Goal: Task Accomplishment & Management: Manage account settings

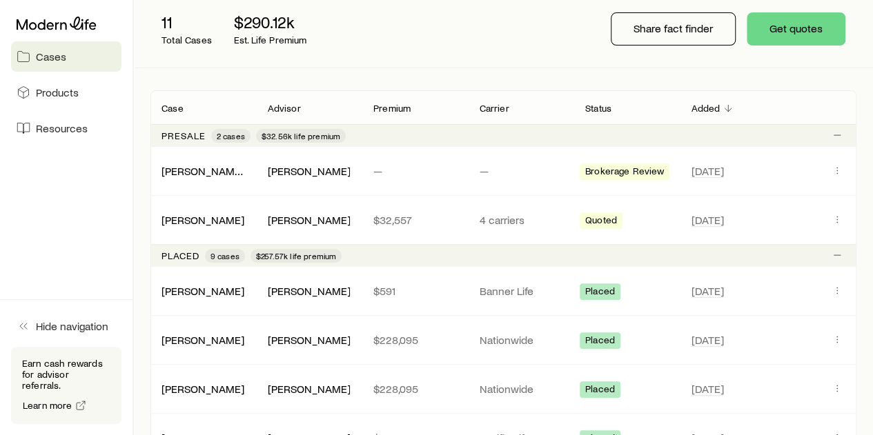
scroll to position [174, 0]
click at [359, 339] on div "[PERSON_NAME]" at bounding box center [309, 339] width 106 height 14
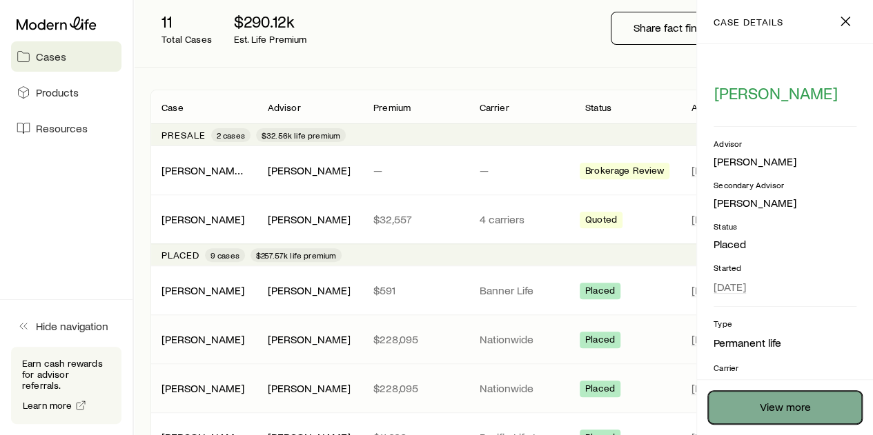
click at [809, 403] on link "View more" at bounding box center [785, 407] width 154 height 33
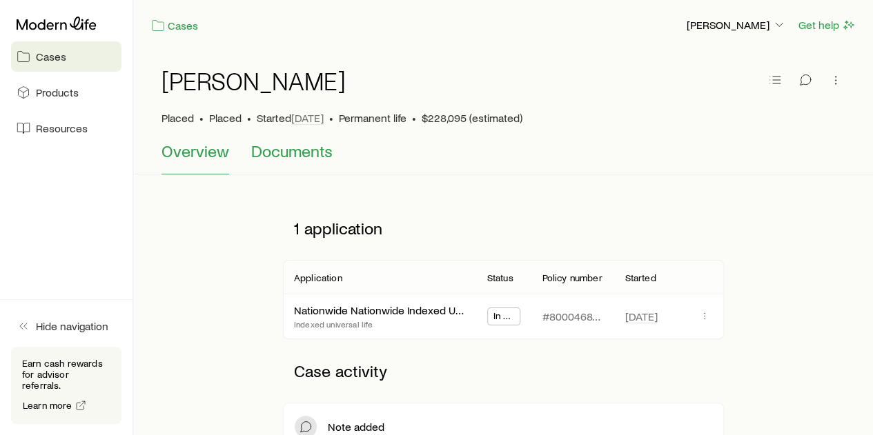
click at [303, 165] on button "Documents" at bounding box center [291, 157] width 81 height 33
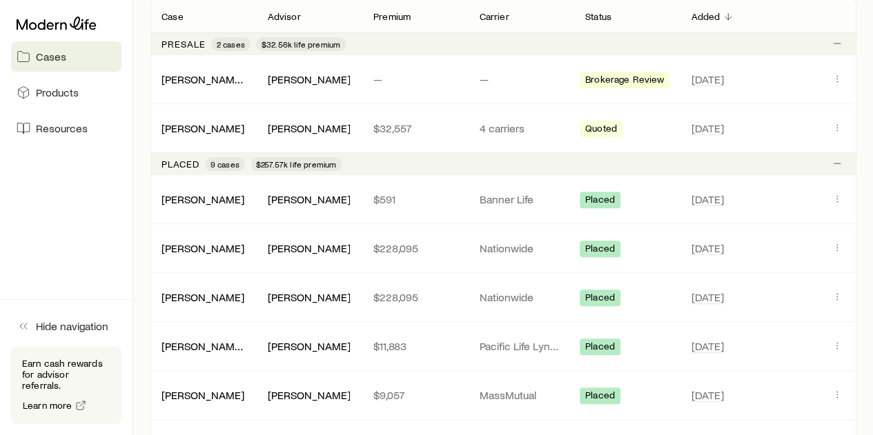
scroll to position [310, 0]
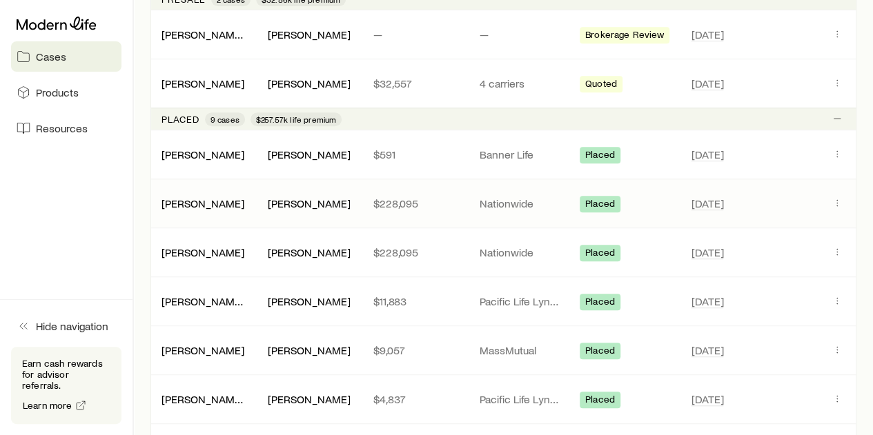
click at [357, 203] on div "[PERSON_NAME]" at bounding box center [309, 204] width 106 height 14
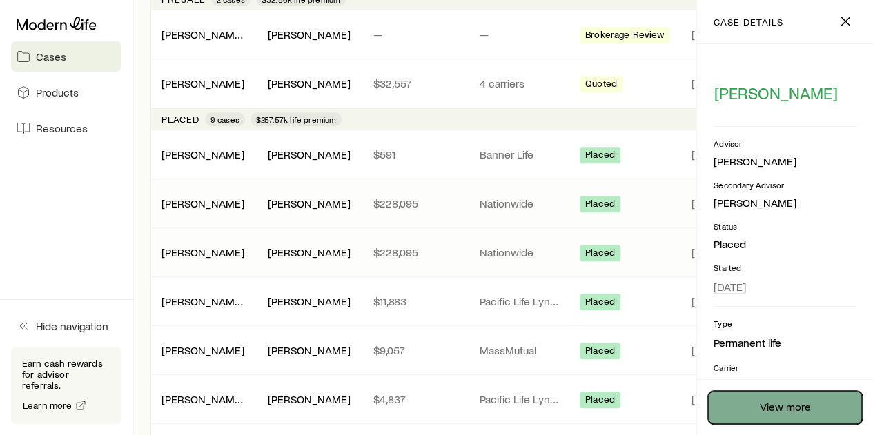
click at [761, 413] on link "View more" at bounding box center [785, 407] width 154 height 33
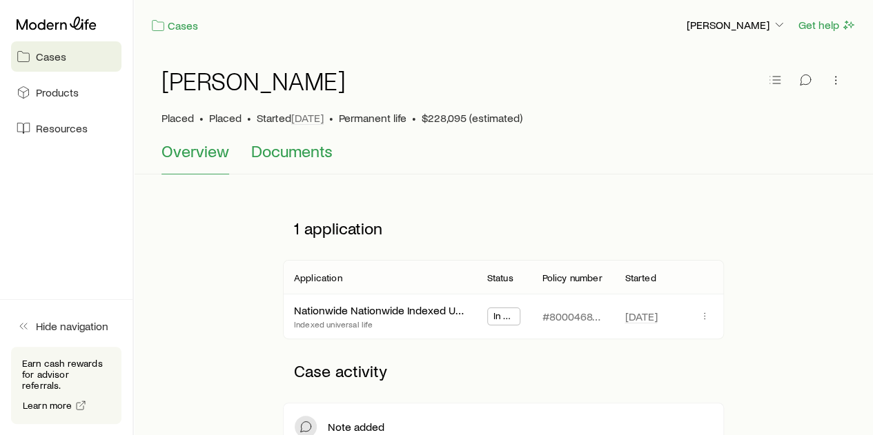
click at [277, 157] on span "Documents" at bounding box center [291, 150] width 81 height 19
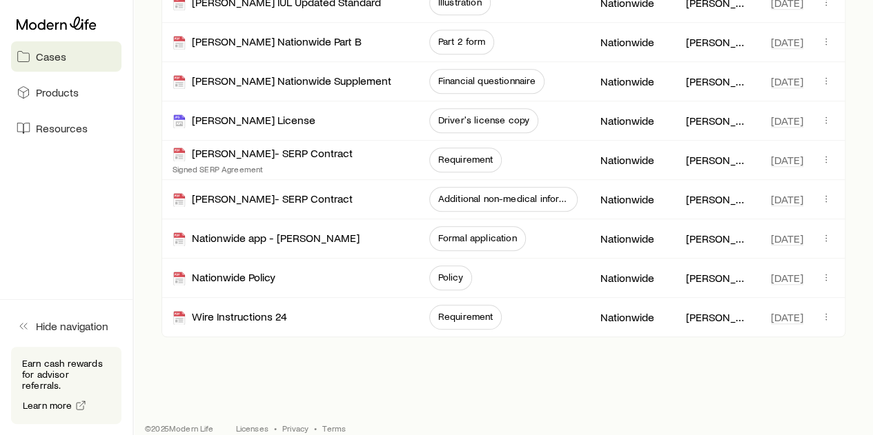
scroll to position [640, 0]
click at [382, 284] on div "Nationwide Policy" at bounding box center [289, 277] width 235 height 39
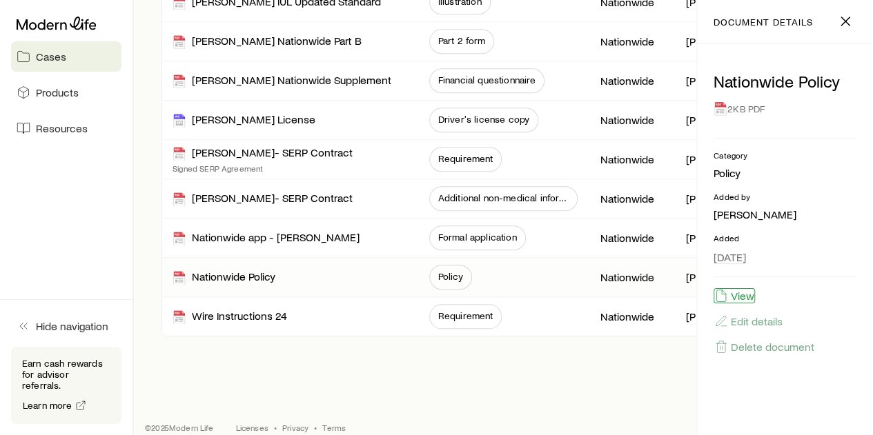
click at [742, 295] on button "View" at bounding box center [733, 295] width 41 height 15
